Goal: Find contact information: Find contact information

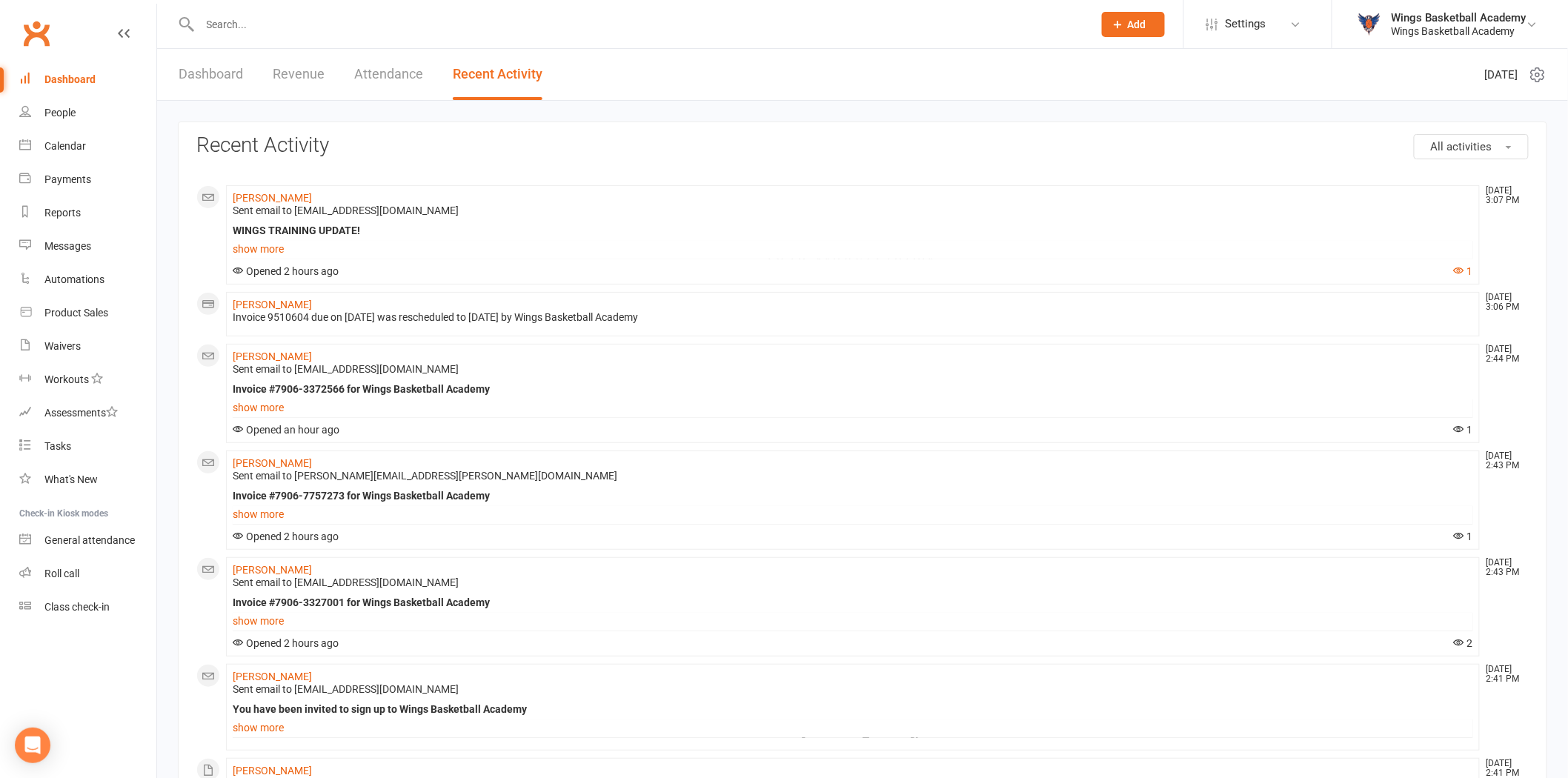
click at [245, 20] on input "text" at bounding box center [639, 24] width 887 height 21
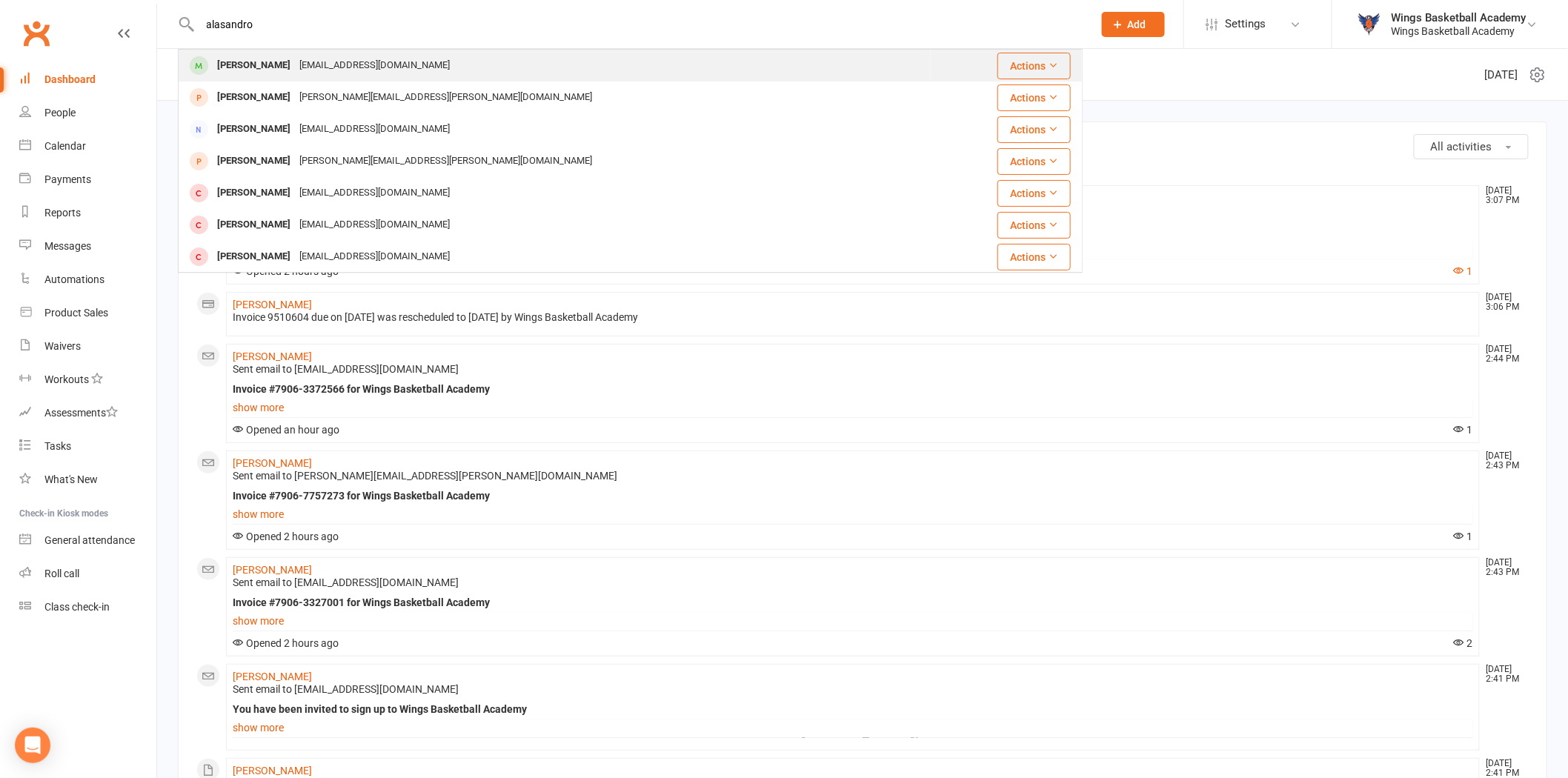
type input "alasandro"
click at [260, 64] on div "[PERSON_NAME]" at bounding box center [254, 65] width 83 height 21
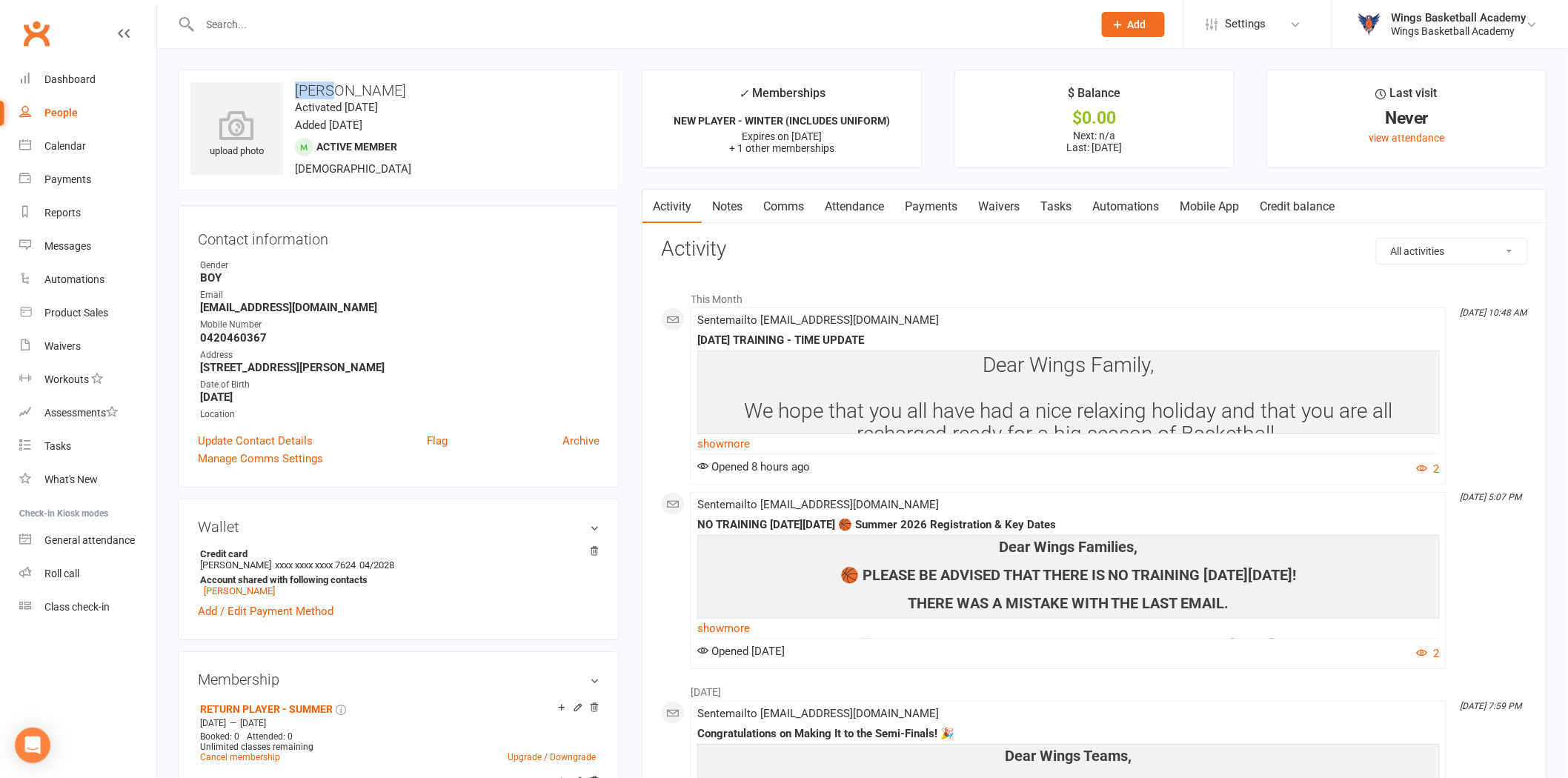
drag, startPoint x: 296, startPoint y: 87, endPoint x: 329, endPoint y: 86, distance: 33.0
click at [329, 86] on h3 "[PERSON_NAME]" at bounding box center [399, 91] width 417 height 17
copy h3 "Aless"
click at [365, 87] on h3 "[PERSON_NAME]" at bounding box center [399, 91] width 417 height 17
drag, startPoint x: 352, startPoint y: 87, endPoint x: 314, endPoint y: 84, distance: 38.1
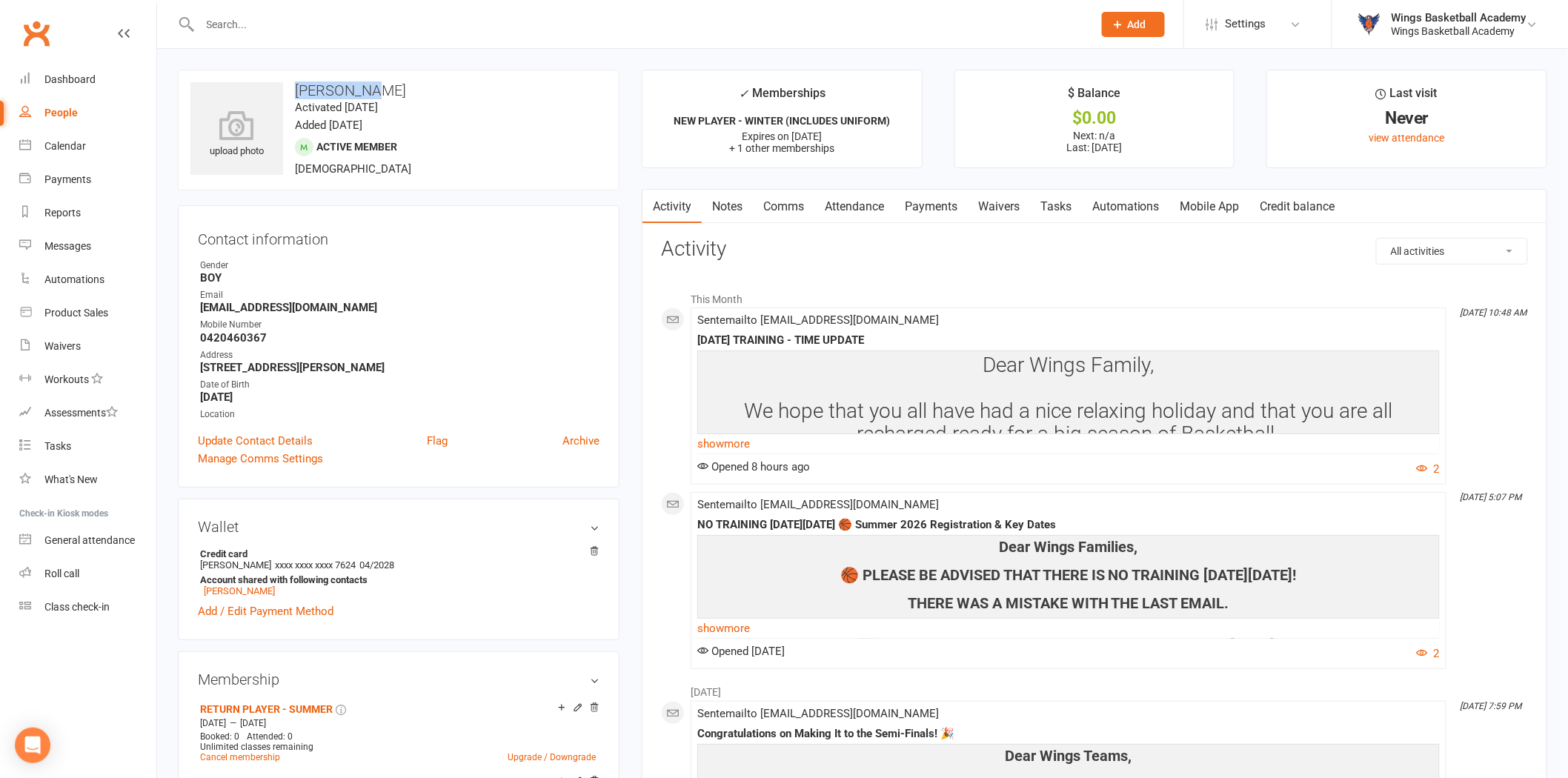
click at [314, 84] on h3 "[PERSON_NAME]" at bounding box center [399, 91] width 417 height 17
drag, startPoint x: 314, startPoint y: 84, endPoint x: 296, endPoint y: 87, distance: 18.2
click at [296, 87] on h3 "[PERSON_NAME]" at bounding box center [399, 91] width 417 height 17
drag, startPoint x: 295, startPoint y: 87, endPoint x: 358, endPoint y: 87, distance: 63.0
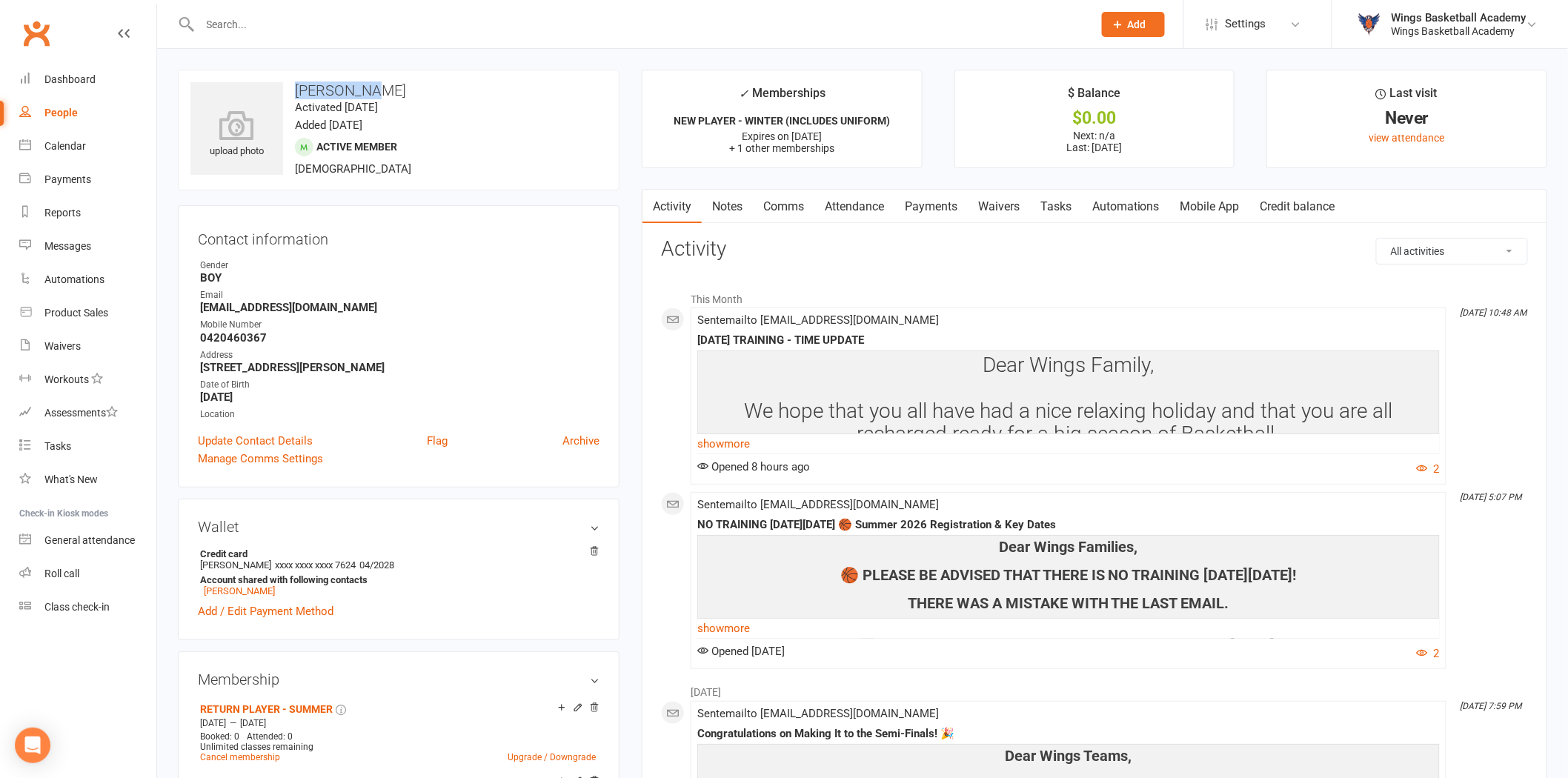
click at [358, 87] on h3 "[PERSON_NAME]" at bounding box center [399, 91] width 417 height 17
copy h3 "[PERSON_NAME]"
drag, startPoint x: 431, startPoint y: 90, endPoint x: 375, endPoint y: 84, distance: 56.3
click at [375, 84] on h3 "[PERSON_NAME]" at bounding box center [399, 91] width 417 height 17
copy h3 "[PERSON_NAME]"
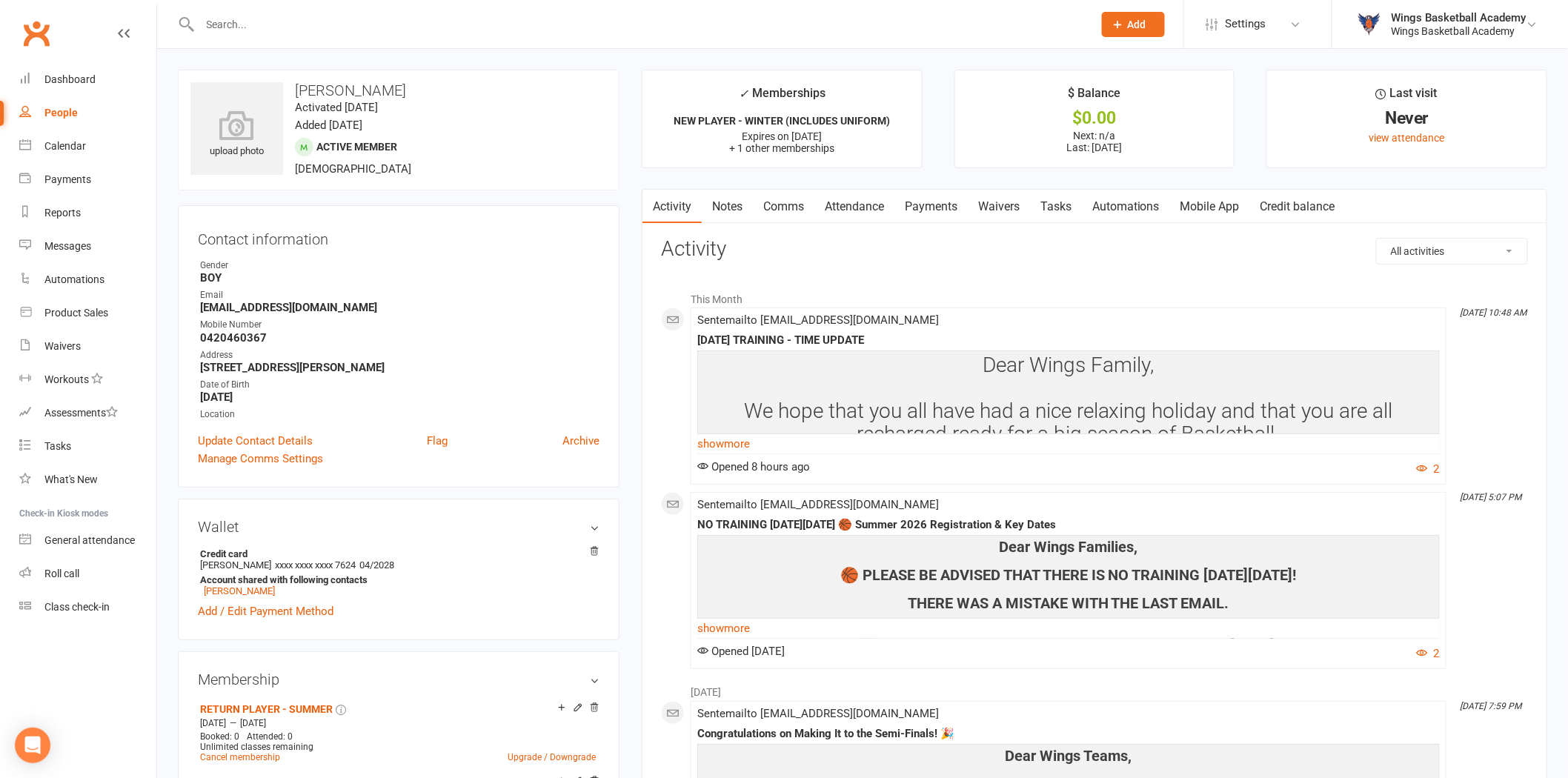
click at [624, 166] on div "upload photo [PERSON_NAME] Activated [DATE] Added [DATE] Active member [DEMOGRA…" at bounding box center [399, 726] width 464 height 1314
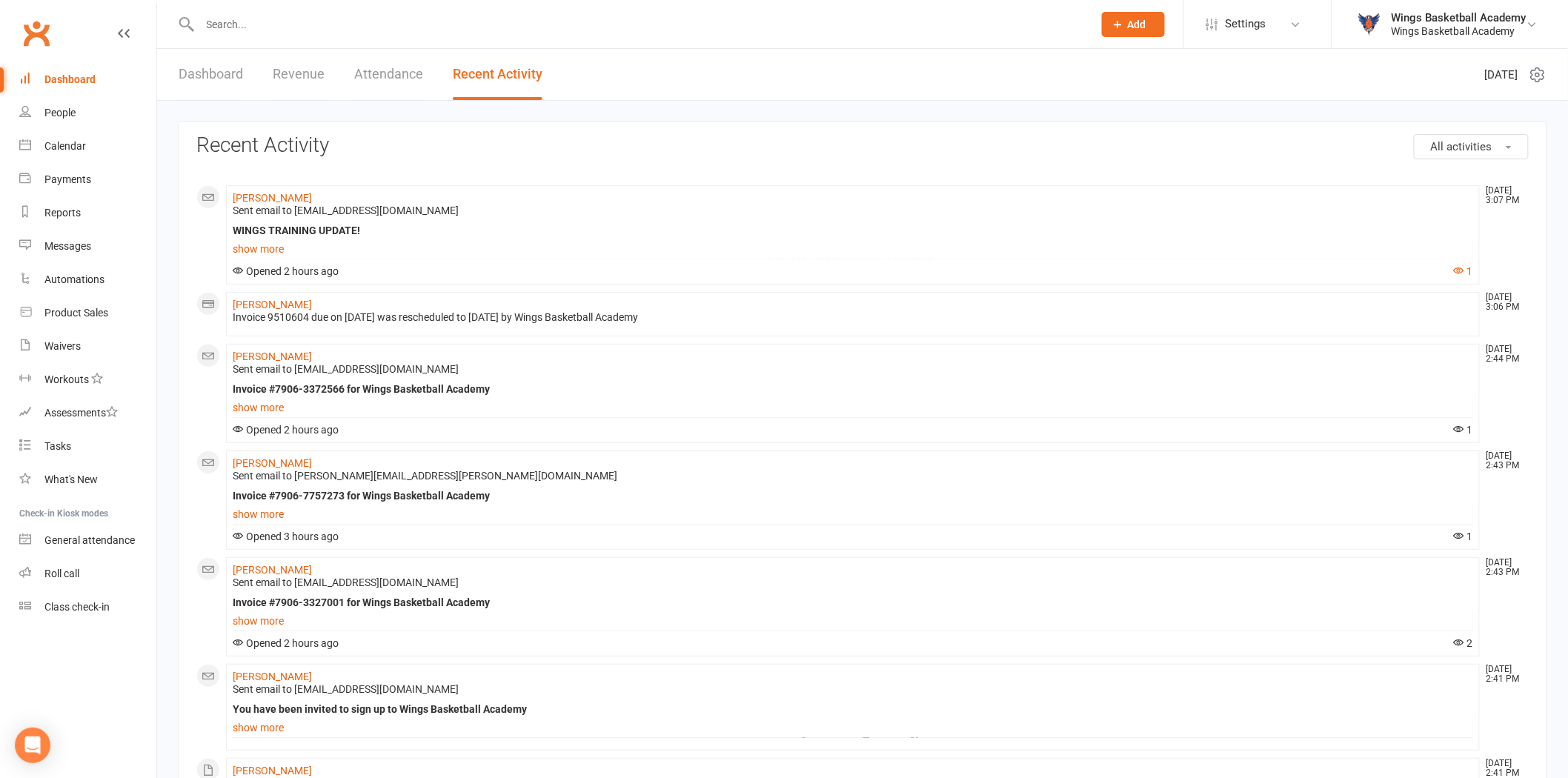
click at [267, 32] on input "text" at bounding box center [639, 24] width 887 height 21
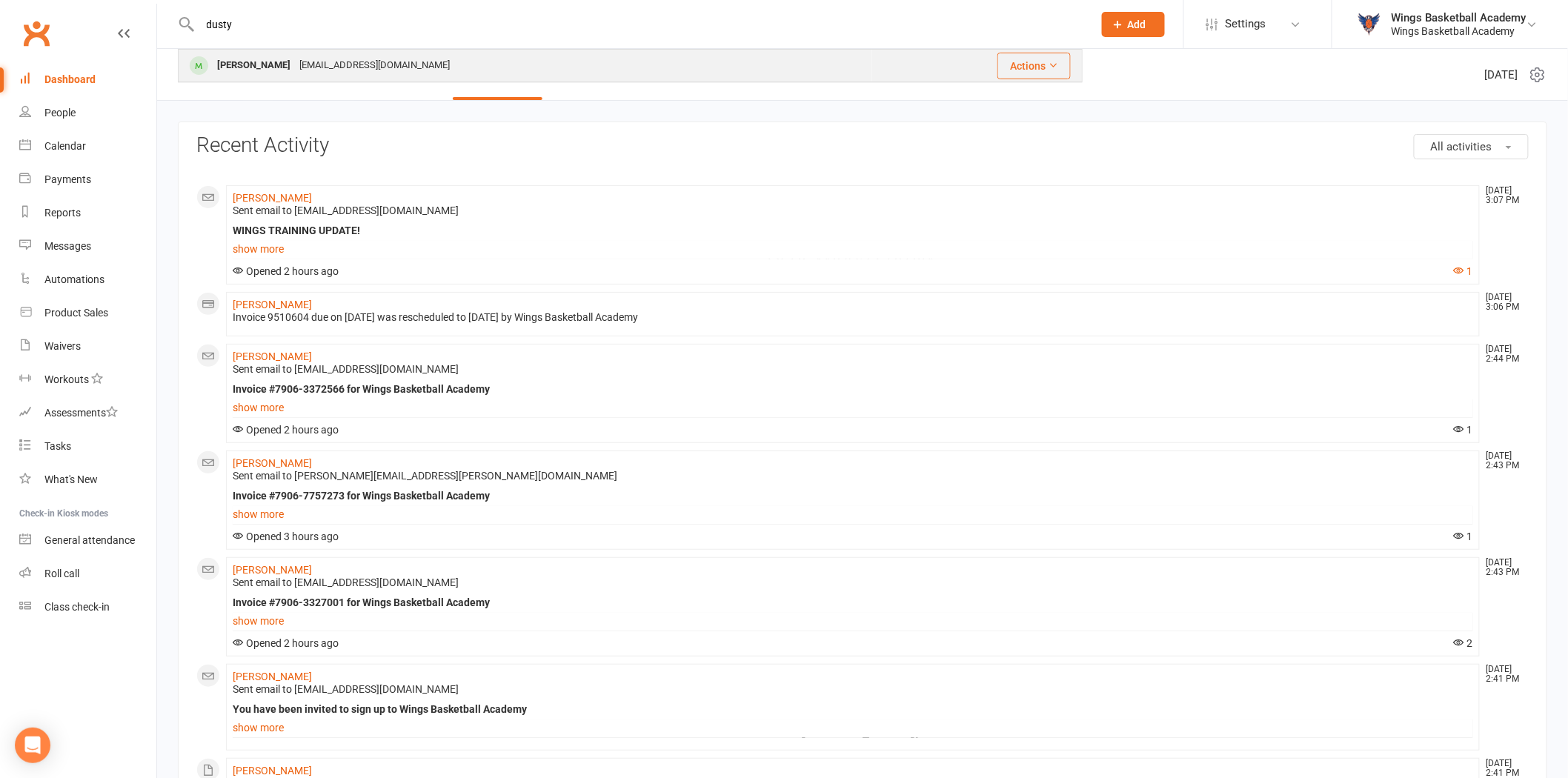
type input "dusty"
click at [262, 68] on div "Dustin Schaefer" at bounding box center [254, 65] width 83 height 21
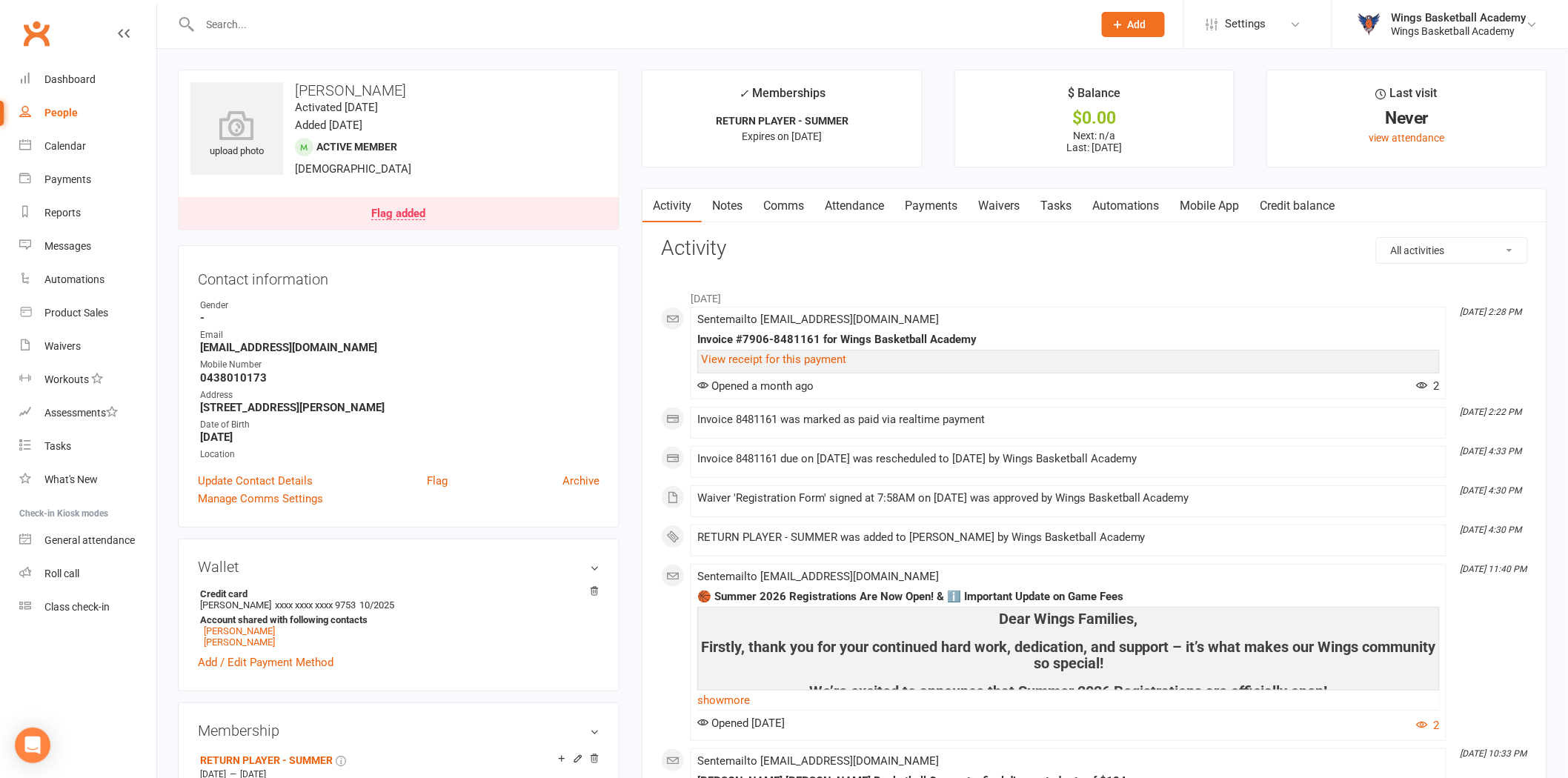
drag, startPoint x: 401, startPoint y: 87, endPoint x: 295, endPoint y: 89, distance: 106.0
click at [295, 89] on h3 "Dustin Schaefer" at bounding box center [399, 91] width 417 height 17
copy h3 "Dustin Schaefer"
